Goal: Task Accomplishment & Management: Manage account settings

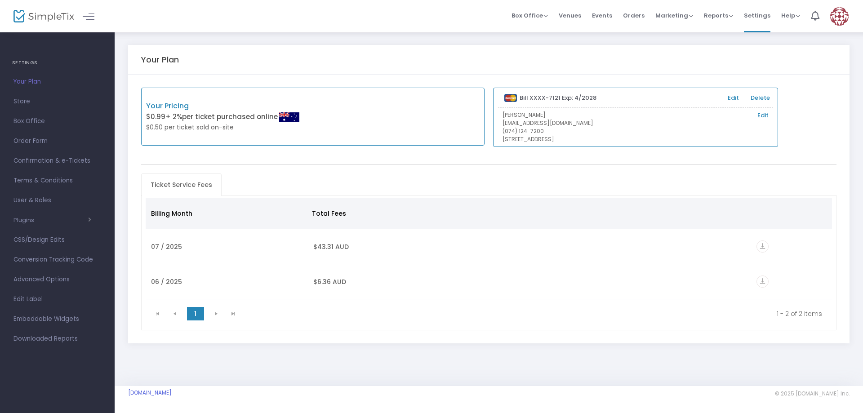
click at [54, 123] on span "Box Office" at bounding box center [57, 121] width 88 height 12
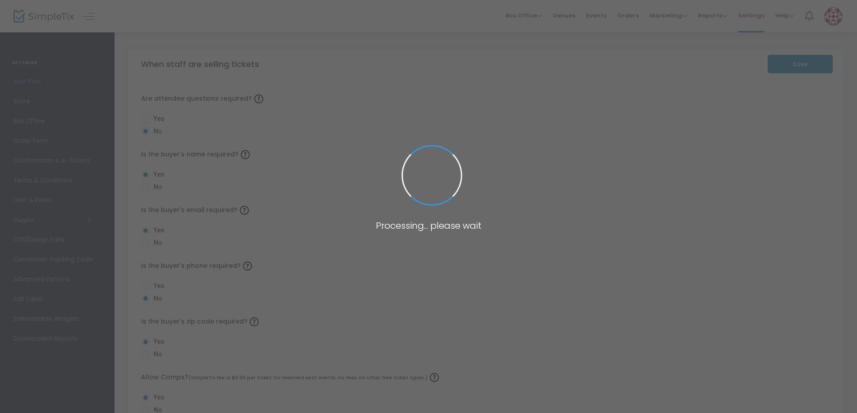
radio input "false"
radio input "true"
radio input "false"
radio input "true"
radio input "false"
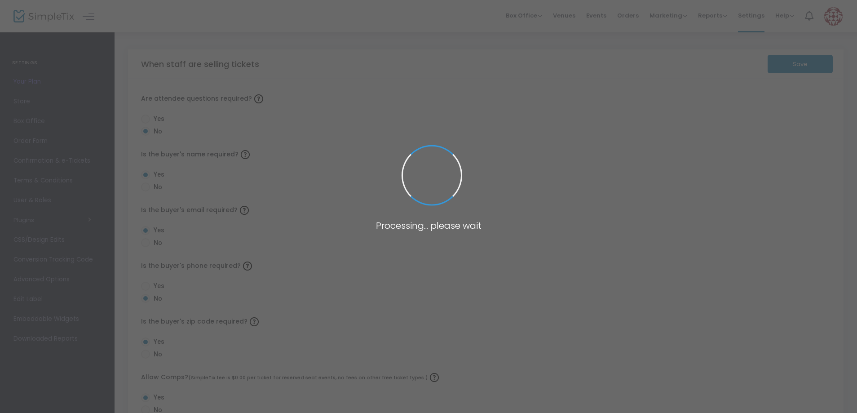
radio input "true"
radio input "false"
radio input "true"
radio input "false"
radio input "true"
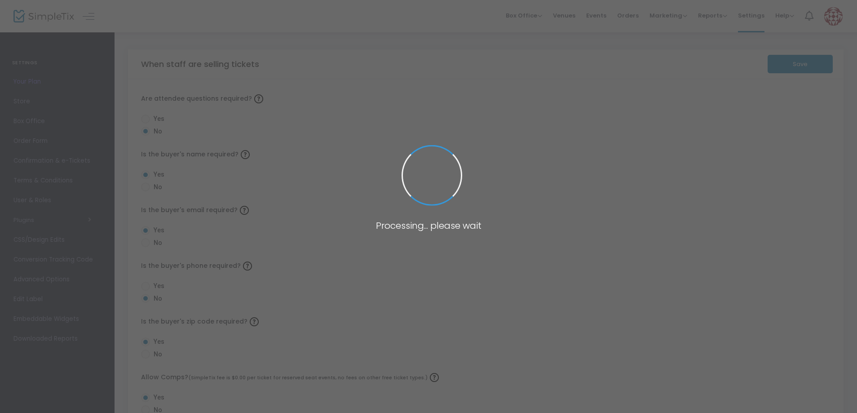
radio input "true"
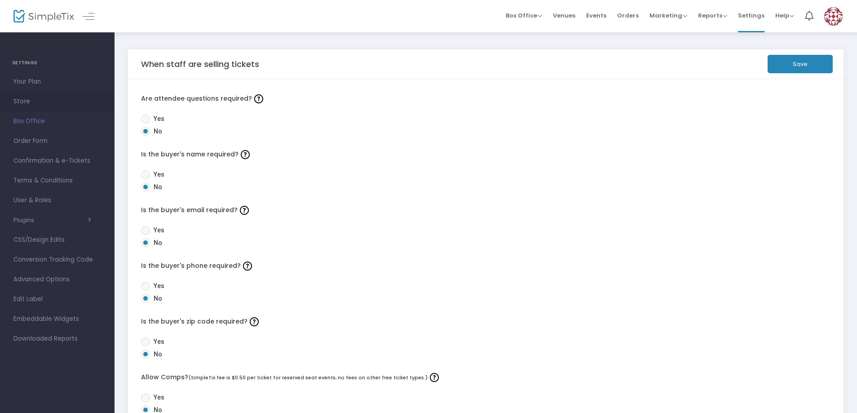
click at [37, 101] on span "Store" at bounding box center [57, 102] width 88 height 12
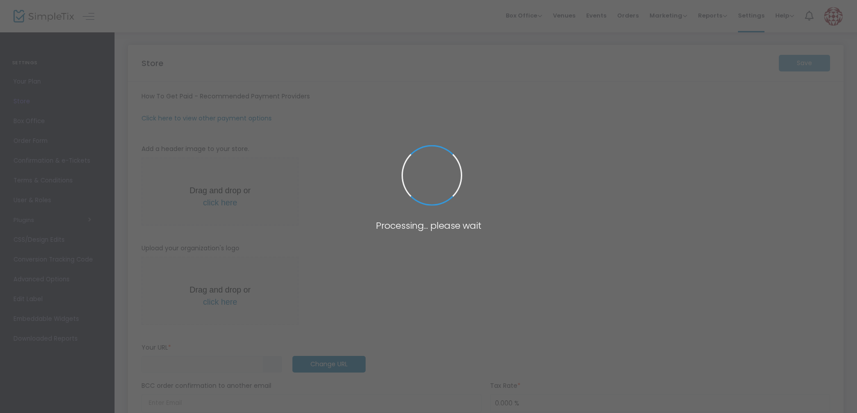
type input "https://KindnessWorks"
radio input "false"
radio input "true"
type input "Kindness Works Ltd"
type input "0741247200"
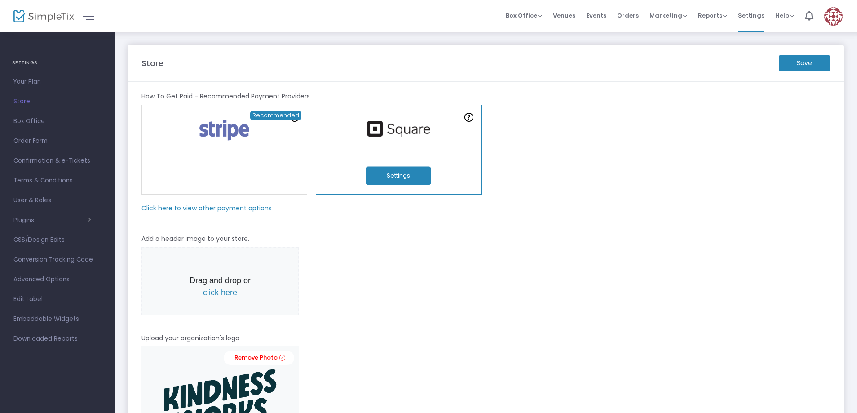
click at [598, 14] on span "Events" at bounding box center [596, 15] width 20 height 23
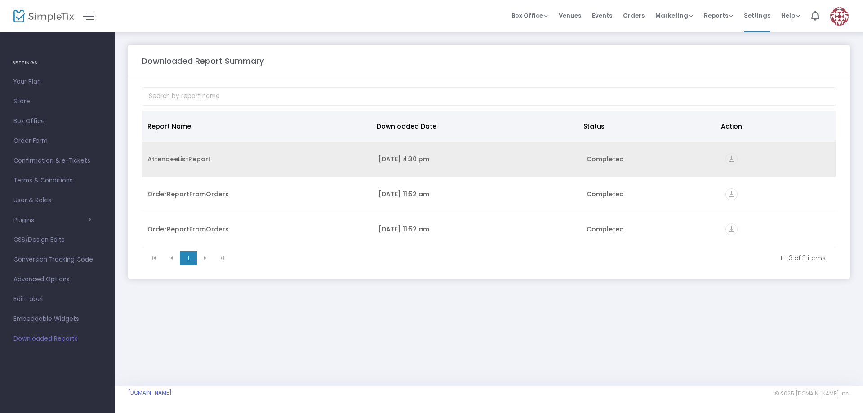
click at [200, 159] on div "AttendeeListReport" at bounding box center [257, 159] width 220 height 9
click at [730, 159] on icon "vertical_align_bottom" at bounding box center [731, 159] width 12 height 12
